Goal: Information Seeking & Learning: Find specific fact

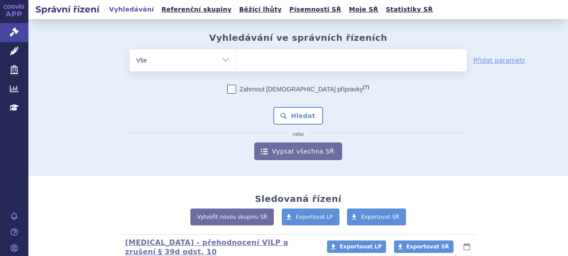
click at [258, 63] on ul at bounding box center [351, 58] width 230 height 19
click at [236, 63] on select at bounding box center [236, 60] width 0 height 22
type input "sk"
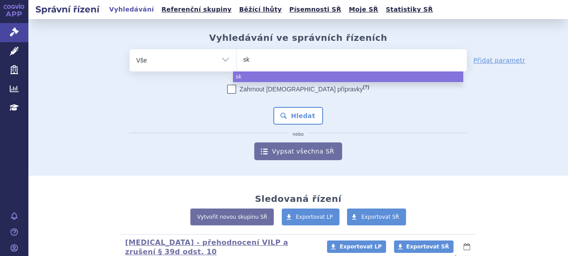
type input "sky"
type input "skyc"
type input "skyclar"
type input "skyclary"
type input "skyclarys"
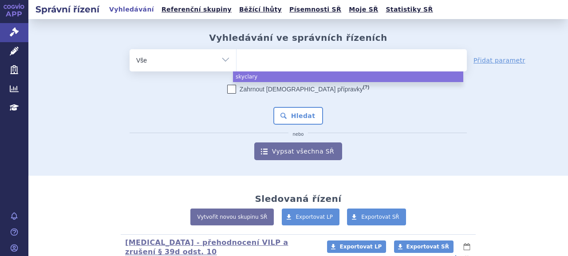
select select "skyclarys"
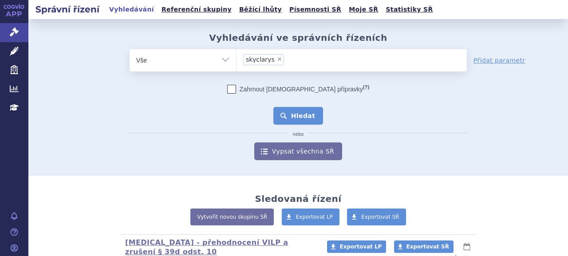
click at [295, 118] on button "Hledat" at bounding box center [298, 116] width 50 height 18
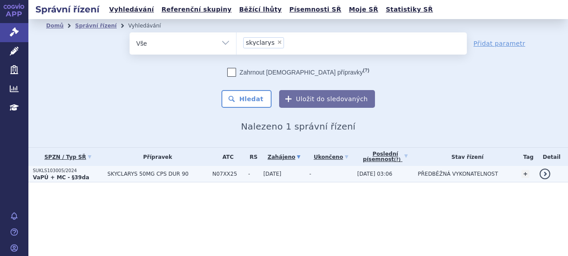
click at [64, 172] on p "SUKLS103005/2024" at bounding box center [68, 171] width 70 height 6
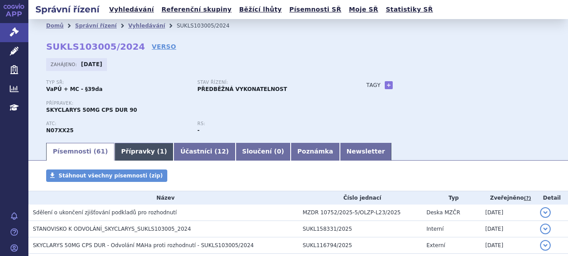
click at [132, 151] on link "Přípravky ( 1 )" at bounding box center [143, 152] width 59 height 18
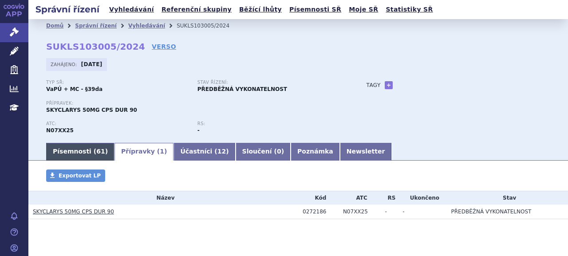
drag, startPoint x: 64, startPoint y: 150, endPoint x: 69, endPoint y: 151, distance: 5.4
click at [64, 150] on link "Písemnosti ( 61 )" at bounding box center [80, 152] width 68 height 18
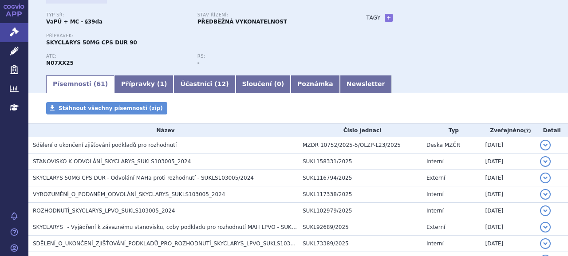
scroll to position [89, 0]
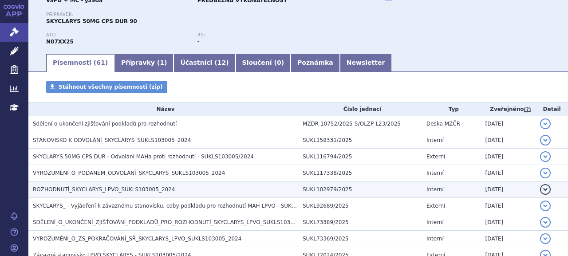
click at [88, 187] on span "ROZHODNUTÍ_SKYCLARYS_LPVO_SUKLS103005_2024" at bounding box center [104, 189] width 142 height 6
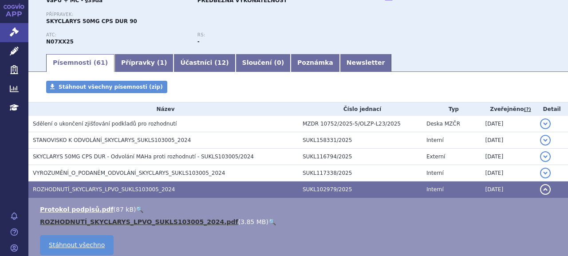
drag, startPoint x: 90, startPoint y: 223, endPoint x: 103, endPoint y: 218, distance: 14.7
click at [90, 223] on link "ROZHODNUTÍ_SKYCLARYS_LPVO_SUKLS103005_2024.pdf" at bounding box center [139, 221] width 198 height 7
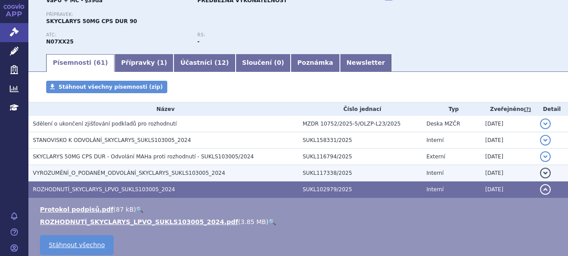
click at [70, 168] on td "VYROZUMĚNÍ_O_PODANÉM_ODVOLÁNÍ_SKYCLARYS_SUKLS103005_2024" at bounding box center [163, 173] width 270 height 16
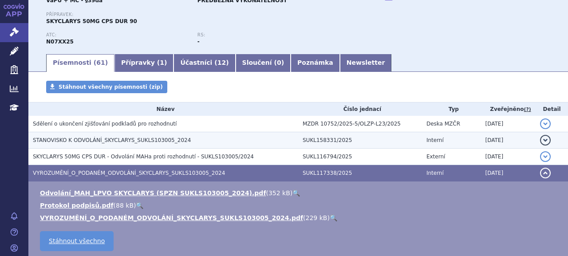
click at [67, 140] on span "STANOVISKO K ODVOLÁNÍ_SKYCLARYS_SUKLS103005_2024" at bounding box center [112, 140] width 158 height 6
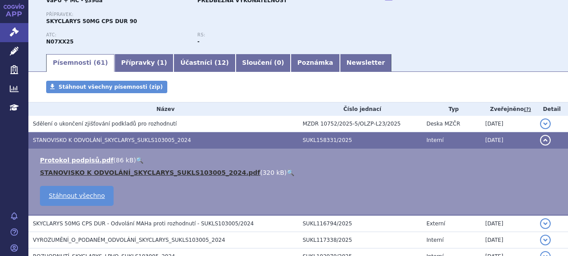
click at [79, 172] on link "STANOVISKO K ODVOLÁNÍ_SKYCLARYS_SUKLS103005_2024.pdf" at bounding box center [150, 172] width 220 height 7
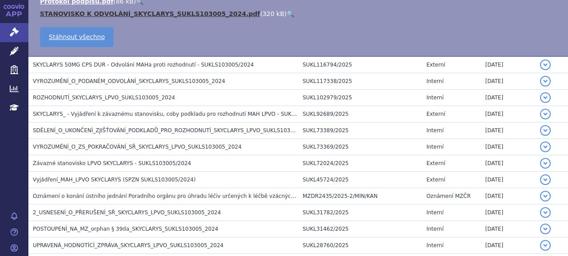
scroll to position [266, 0]
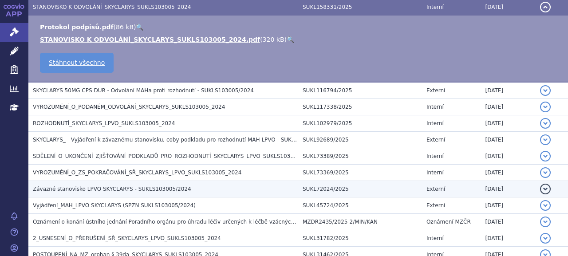
click at [109, 188] on span "Závazné stanovisko LPVO SKYCLARYS - SUKLS103005/2024" at bounding box center [112, 189] width 158 height 6
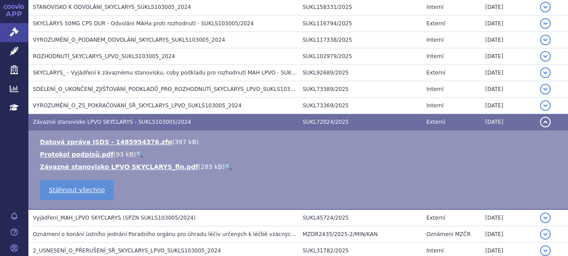
scroll to position [155, 0]
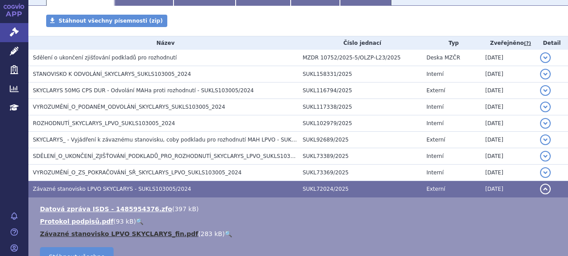
click at [103, 234] on link "Závazné stanovisko LPVO SKYCLARYS_fin.pdf" at bounding box center [119, 233] width 158 height 7
